Goal: Information Seeking & Learning: Learn about a topic

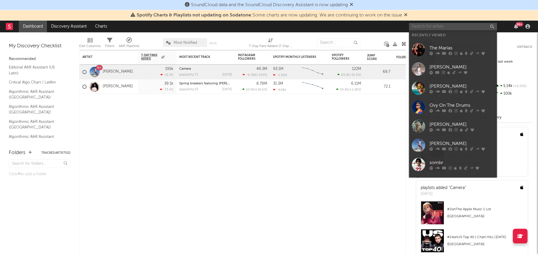
click at [431, 26] on input "text" at bounding box center [453, 26] width 88 height 7
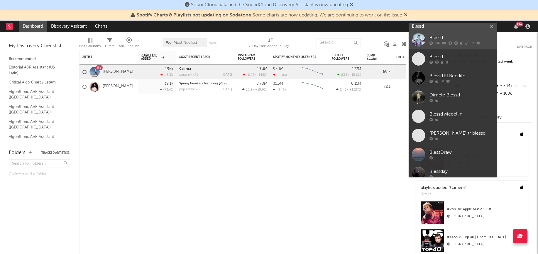
type input "Blessd"
click at [417, 41] on div at bounding box center [418, 39] width 13 height 13
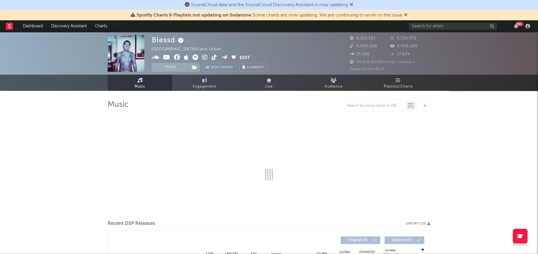
select select "6m"
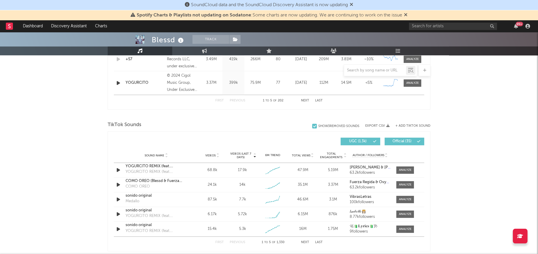
scroll to position [363, 0]
